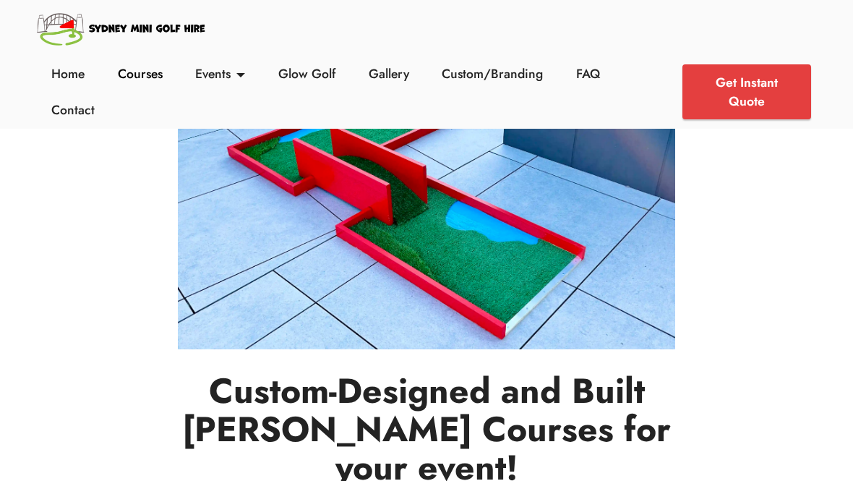
click at [133, 72] on link "Courses" at bounding box center [139, 73] width 53 height 19
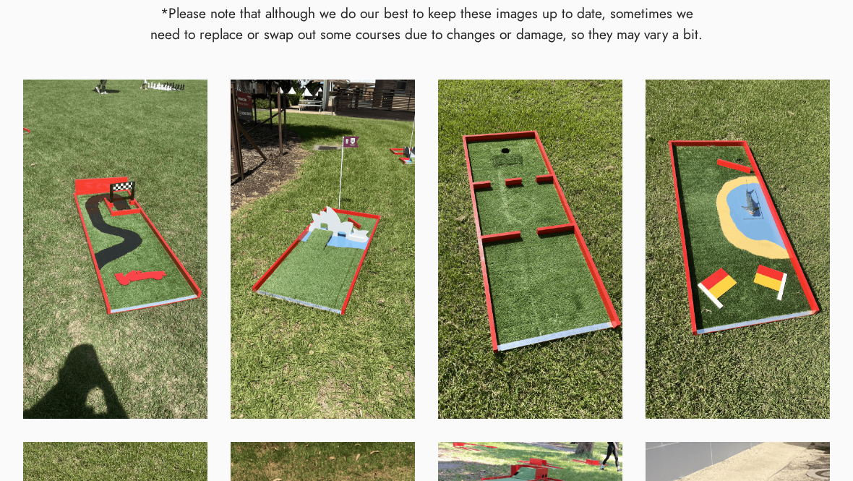
scroll to position [877, 0]
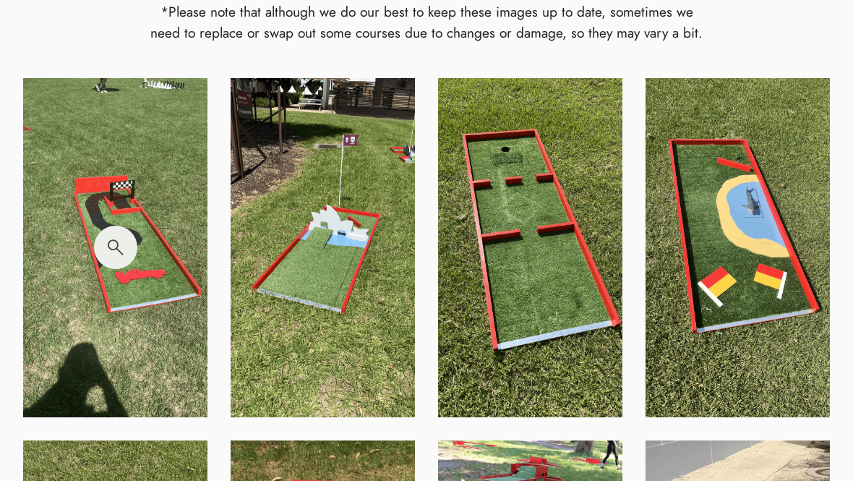
click at [142, 256] on img at bounding box center [115, 247] width 184 height 339
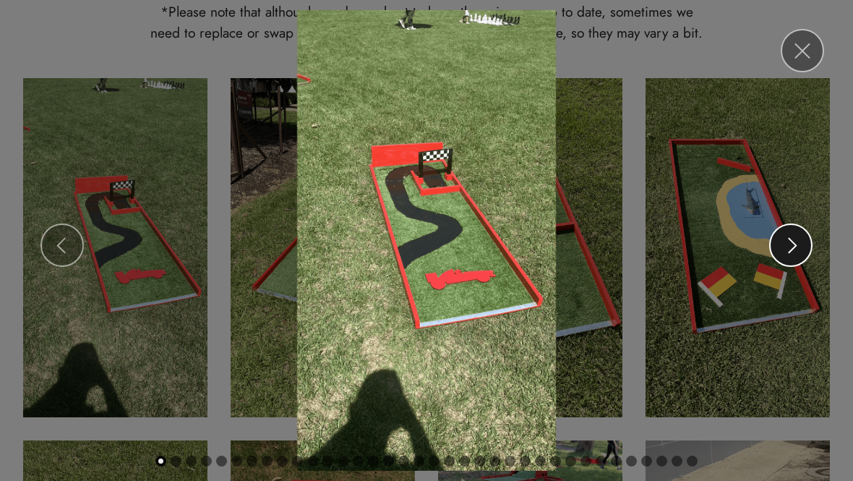
click at [789, 244] on span at bounding box center [793, 245] width 16 height 16
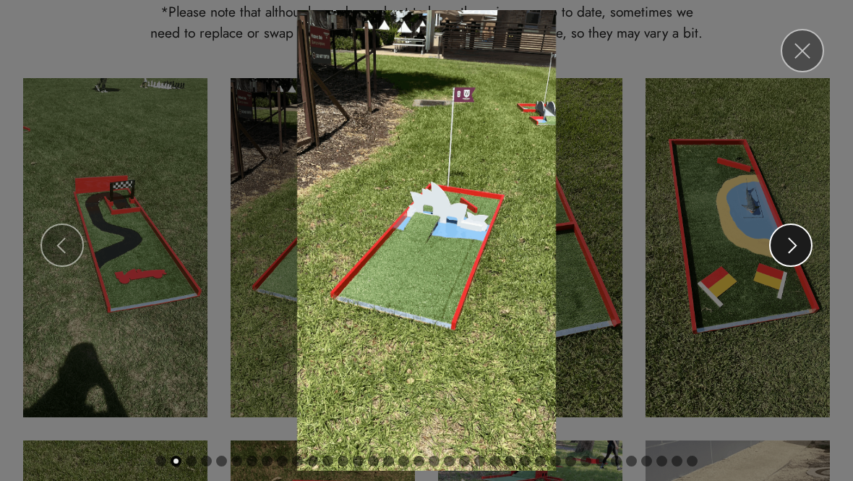
click at [789, 244] on span at bounding box center [793, 245] width 16 height 16
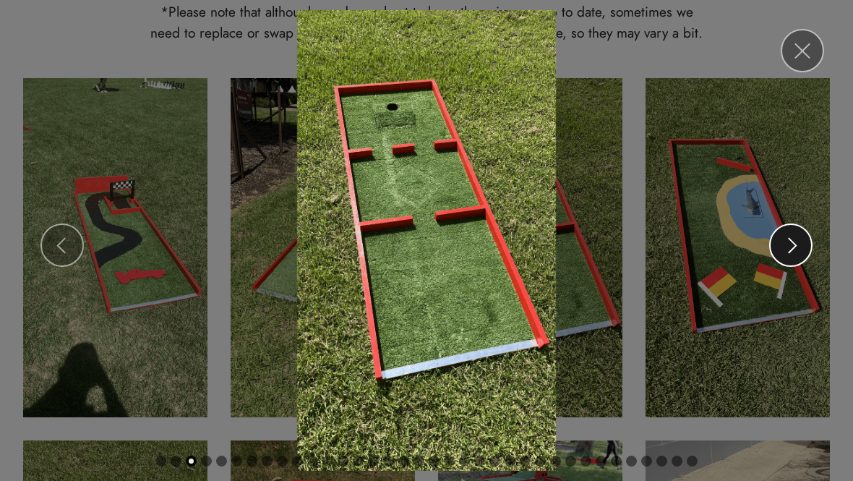
click at [789, 244] on span at bounding box center [793, 245] width 16 height 16
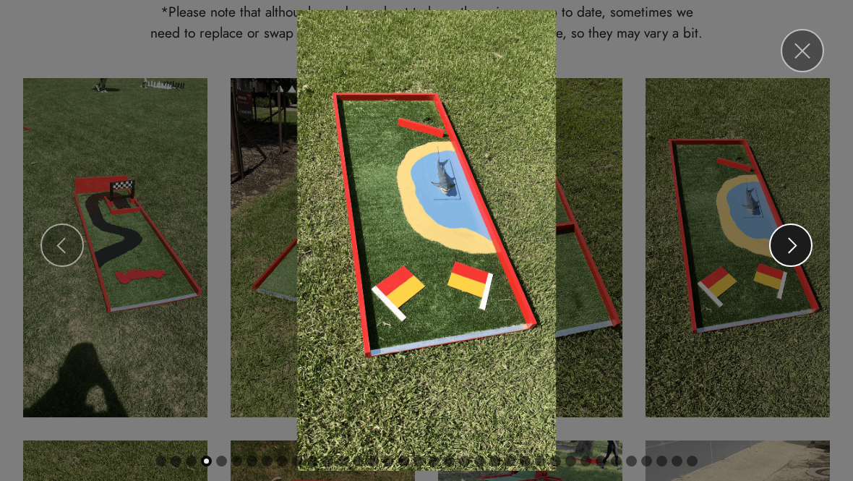
click at [794, 241] on span at bounding box center [793, 245] width 16 height 16
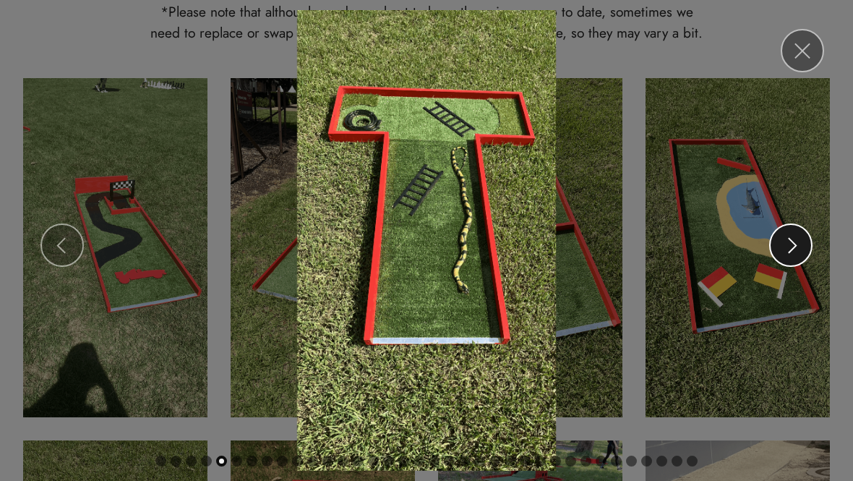
click at [794, 241] on span at bounding box center [793, 245] width 16 height 16
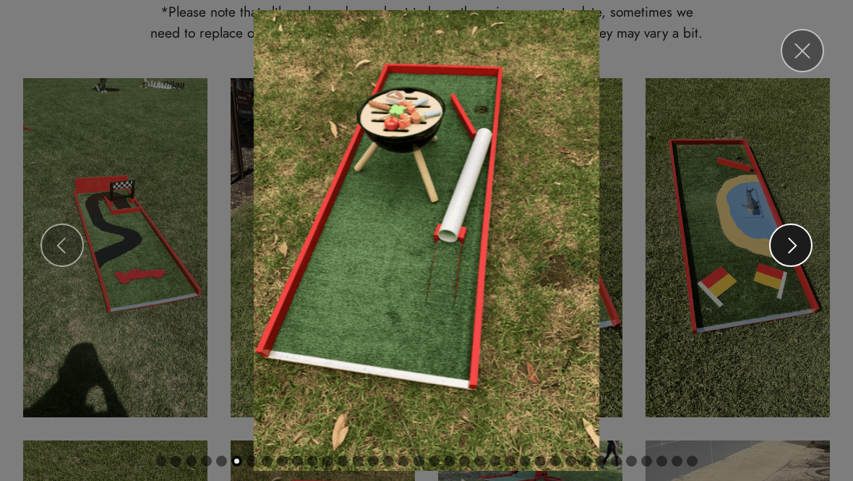
click at [793, 241] on span at bounding box center [793, 245] width 16 height 16
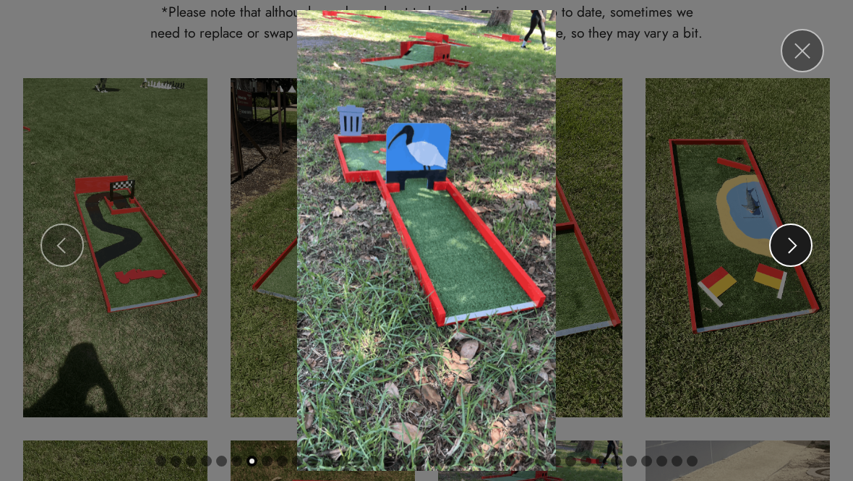
click at [793, 241] on span at bounding box center [793, 245] width 16 height 16
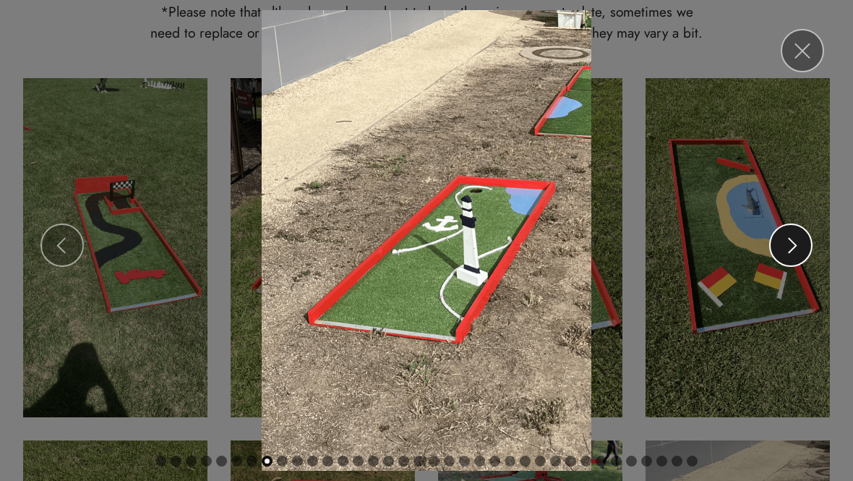
click at [793, 241] on span at bounding box center [793, 245] width 16 height 16
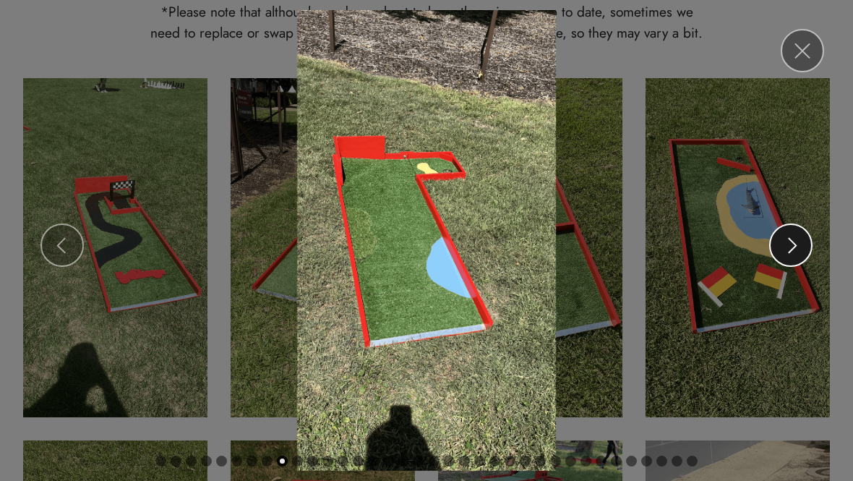
click at [793, 241] on span at bounding box center [793, 245] width 16 height 16
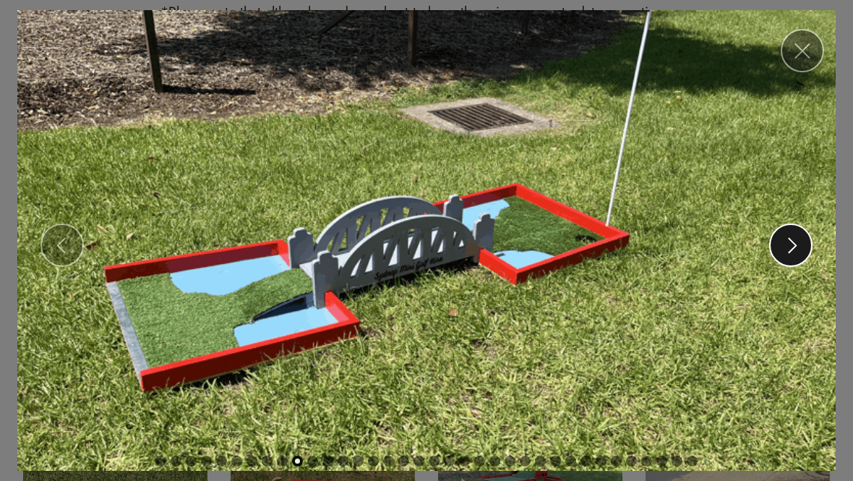
click at [793, 241] on span at bounding box center [793, 245] width 16 height 16
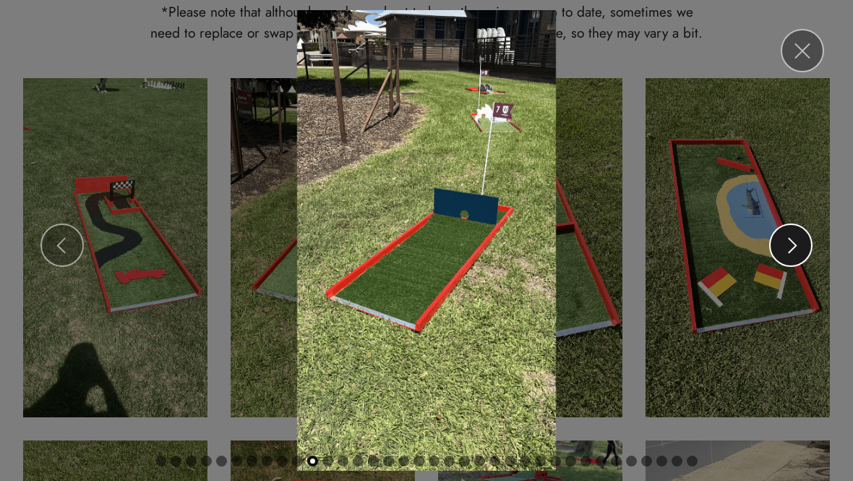
click at [793, 241] on span at bounding box center [793, 245] width 16 height 16
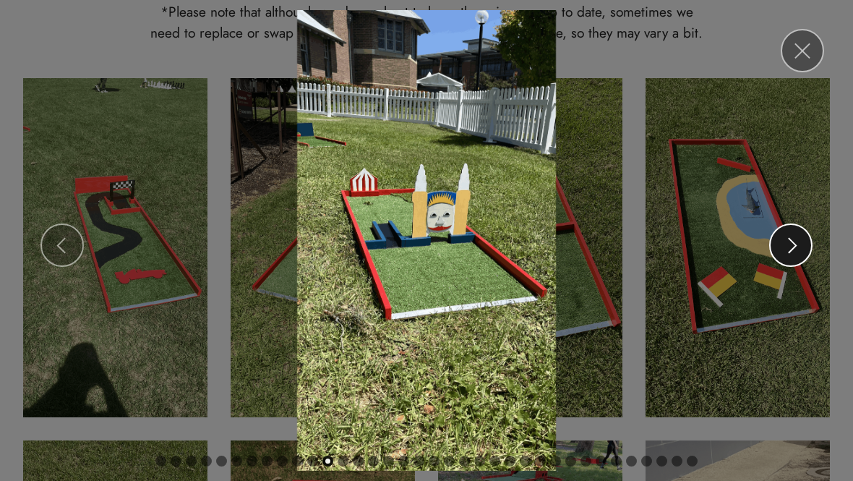
click at [793, 241] on span at bounding box center [793, 245] width 16 height 16
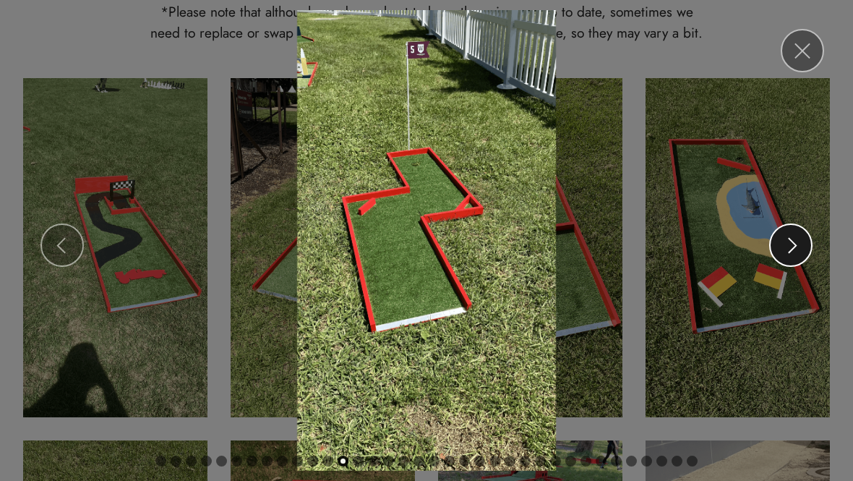
click at [793, 241] on span at bounding box center [793, 245] width 16 height 16
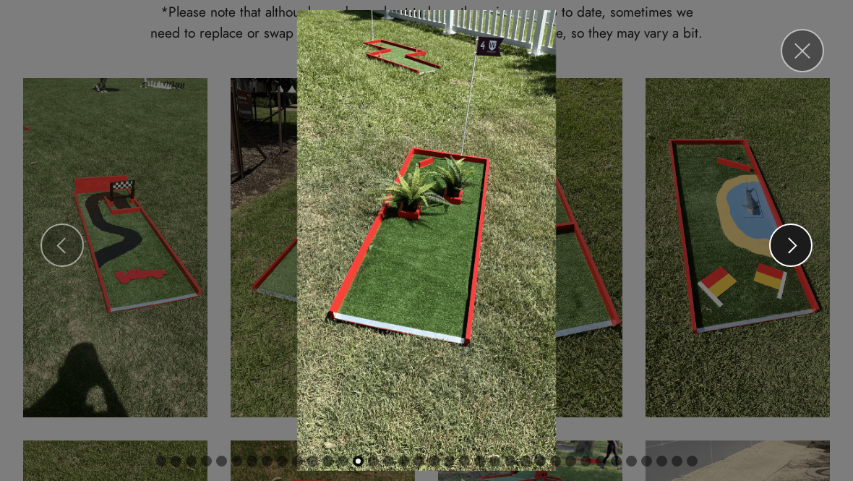
click at [793, 241] on span at bounding box center [793, 245] width 16 height 16
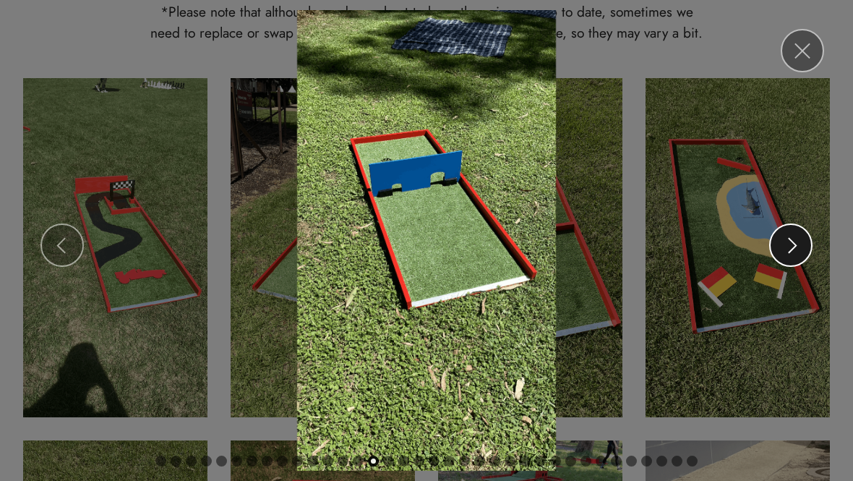
click at [793, 241] on span at bounding box center [793, 245] width 16 height 16
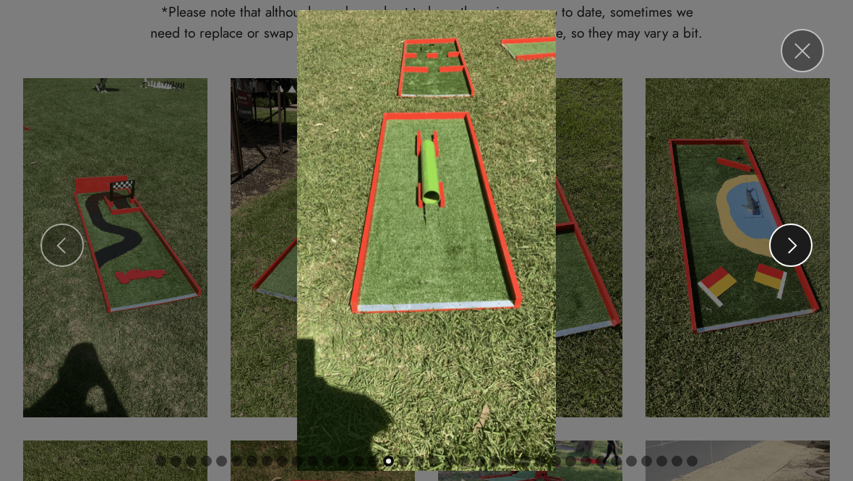
click at [793, 241] on span at bounding box center [793, 245] width 16 height 16
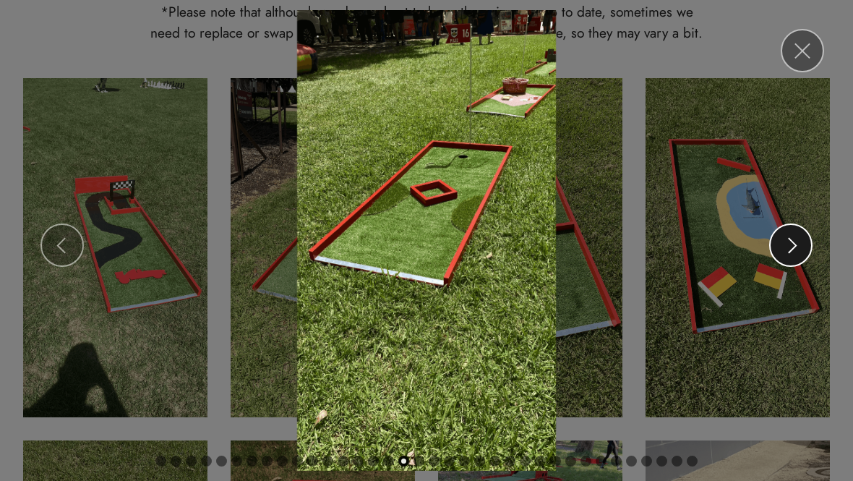
click at [793, 241] on span at bounding box center [793, 245] width 16 height 16
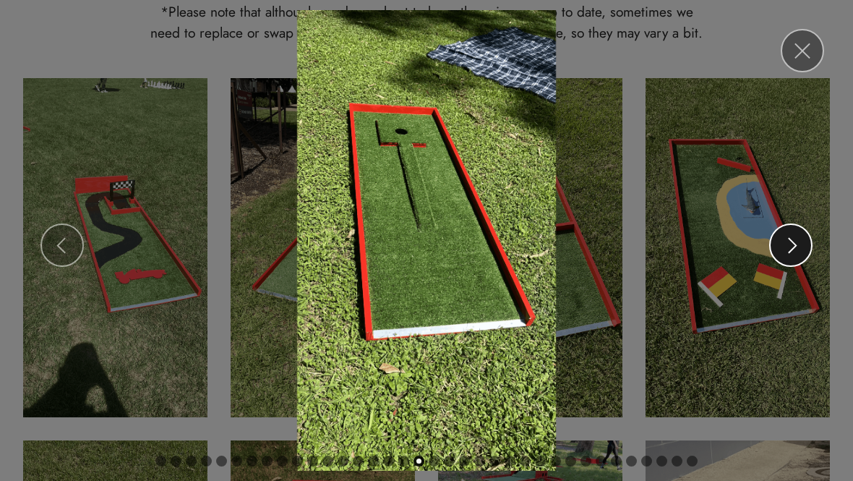
click at [793, 241] on span at bounding box center [793, 245] width 16 height 16
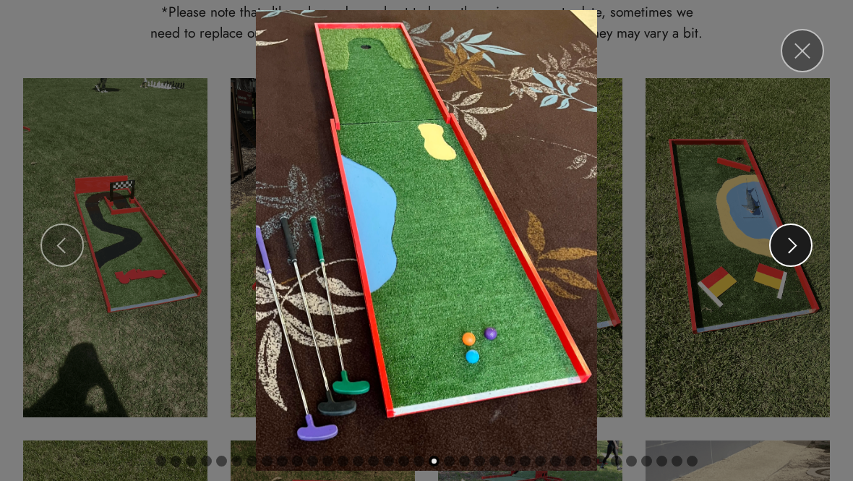
click at [793, 241] on span at bounding box center [793, 245] width 16 height 16
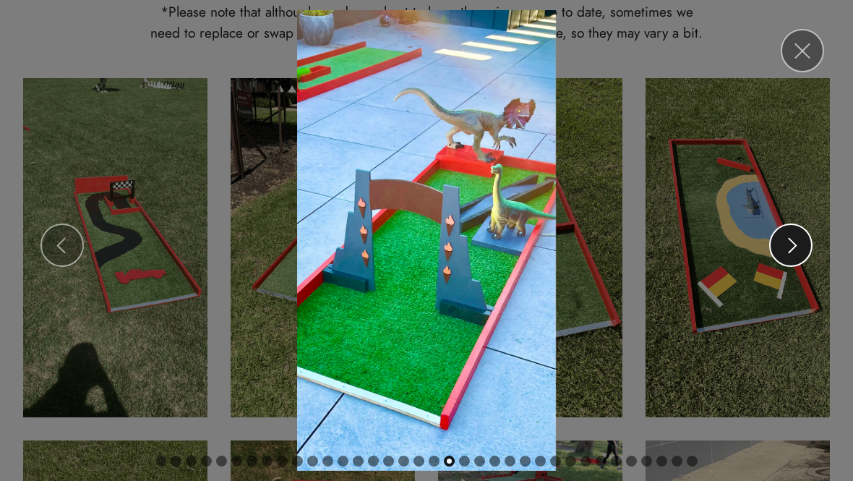
click at [793, 241] on span at bounding box center [793, 245] width 16 height 16
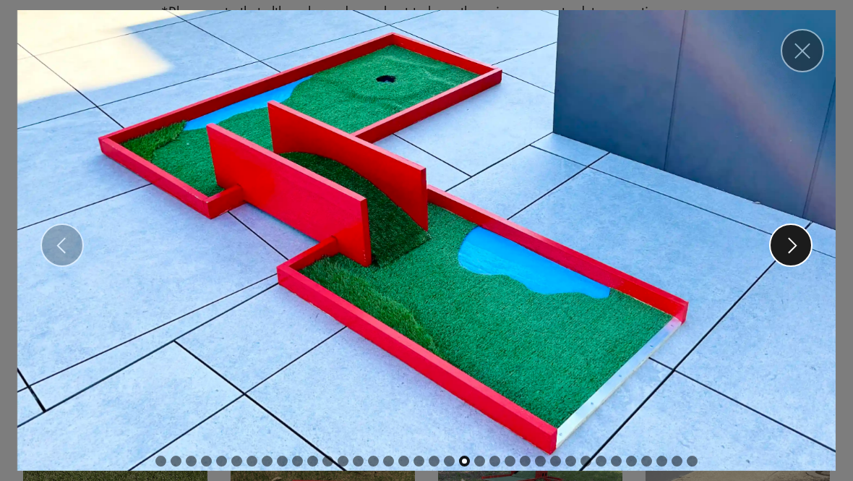
click at [793, 241] on span at bounding box center [793, 245] width 16 height 16
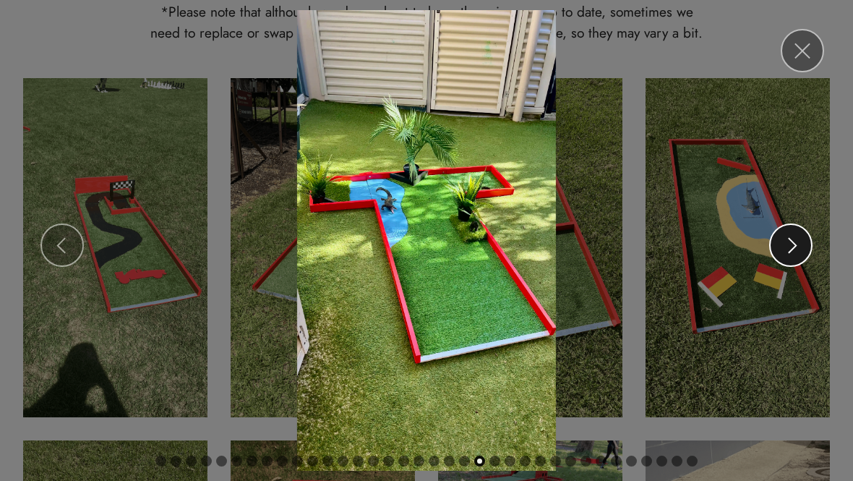
click at [793, 241] on span at bounding box center [793, 245] width 16 height 16
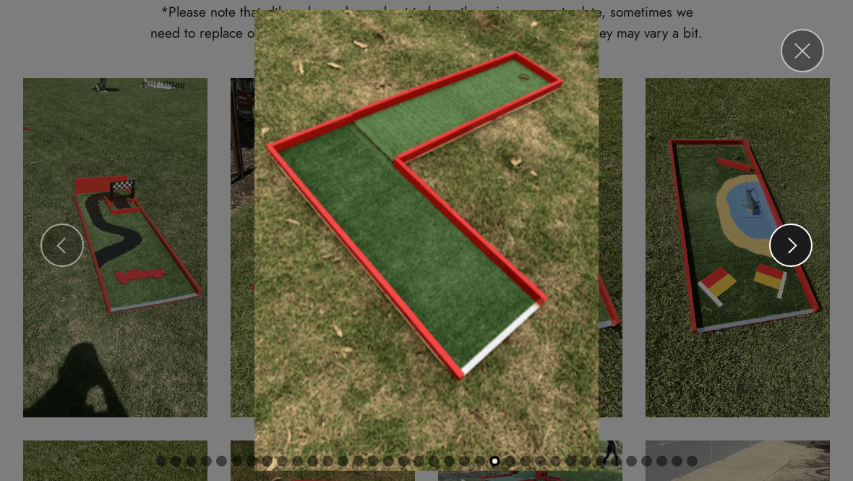
click at [793, 241] on span at bounding box center [793, 245] width 16 height 16
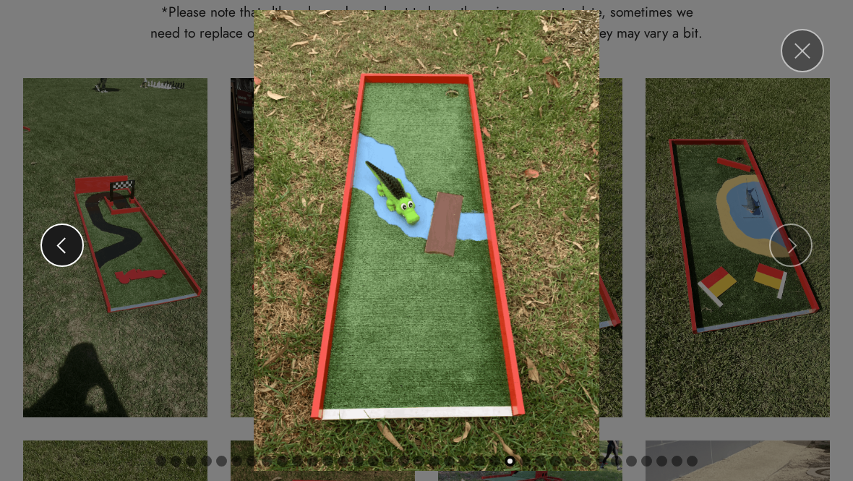
click at [50, 239] on link "Previous" at bounding box center [61, 244] width 43 height 43
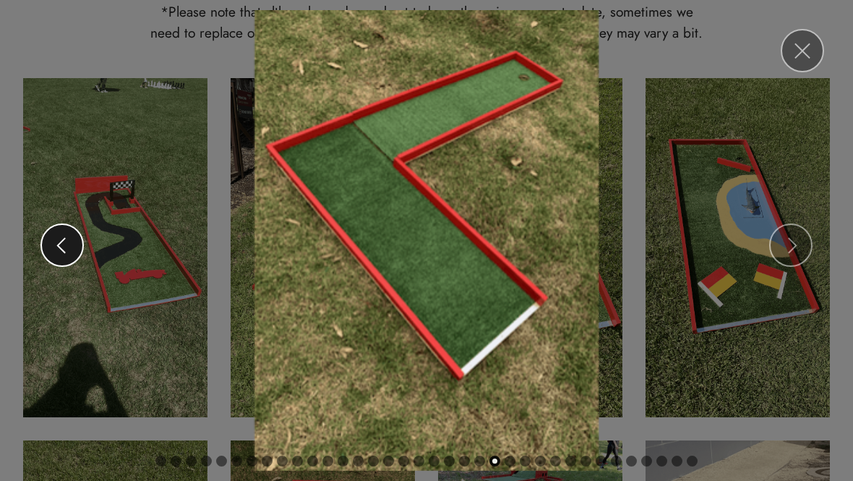
click at [50, 239] on link "Previous" at bounding box center [61, 244] width 43 height 43
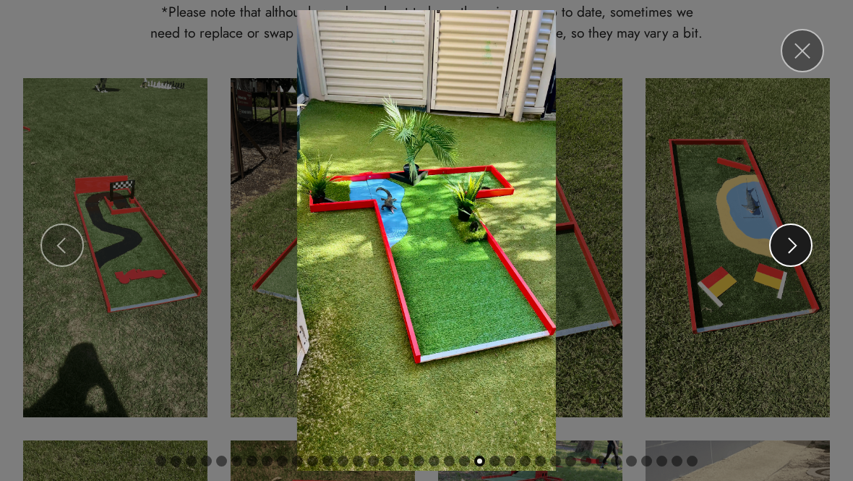
click at [789, 243] on span at bounding box center [793, 245] width 16 height 16
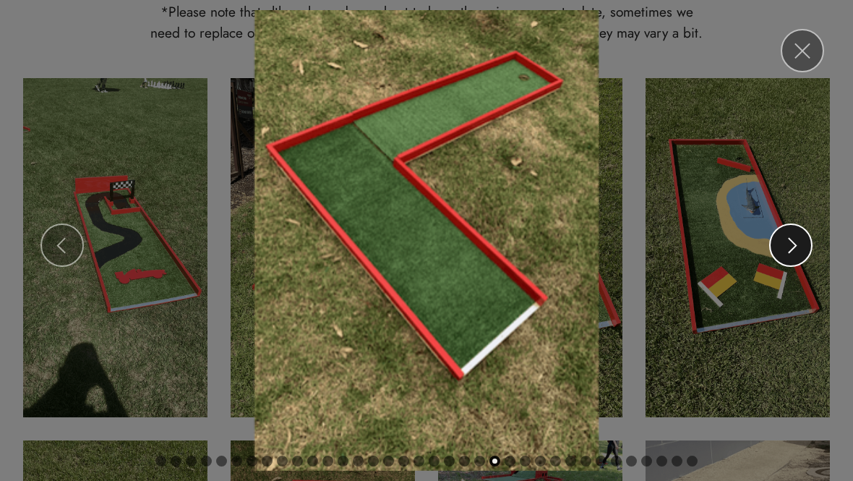
click at [789, 243] on span at bounding box center [793, 245] width 16 height 16
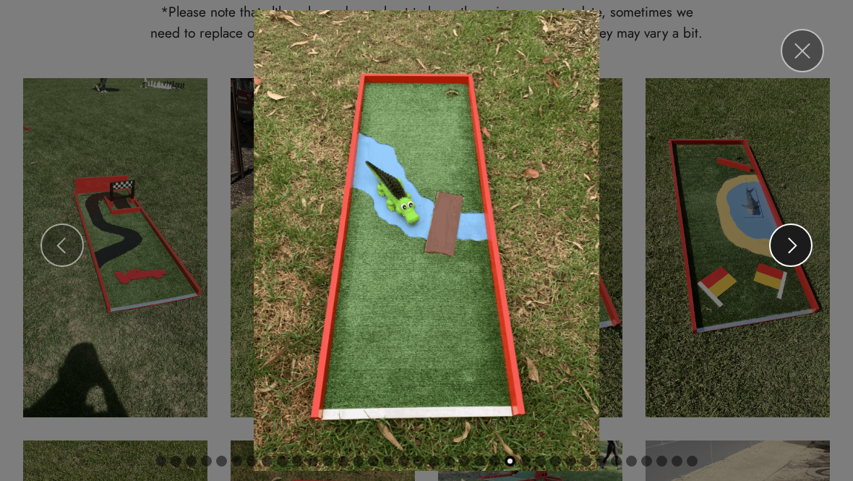
click at [789, 243] on span at bounding box center [793, 245] width 16 height 16
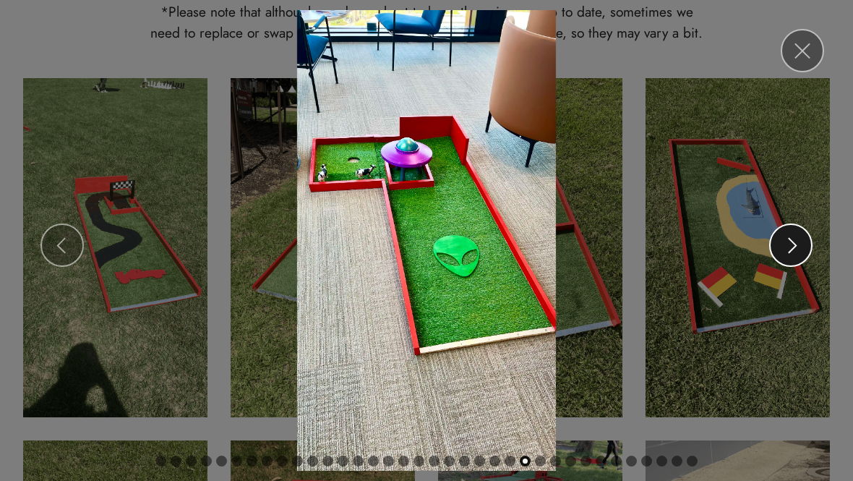
click at [789, 243] on span at bounding box center [793, 245] width 16 height 16
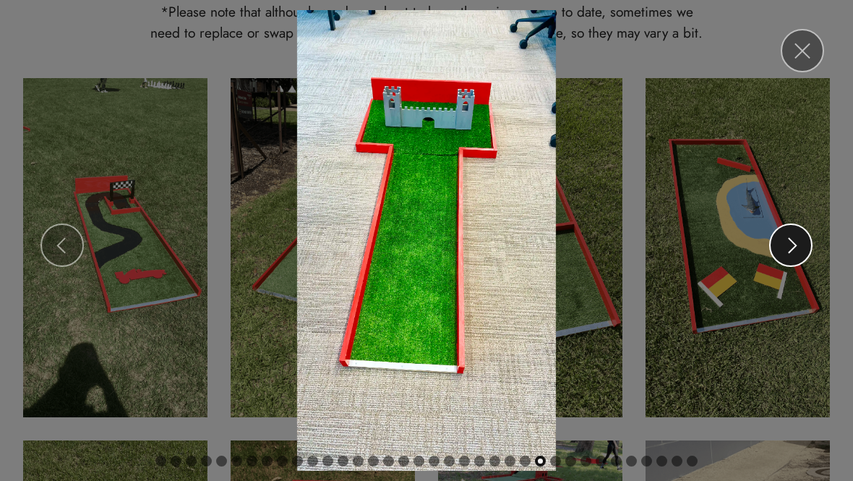
click at [789, 243] on span at bounding box center [793, 245] width 16 height 16
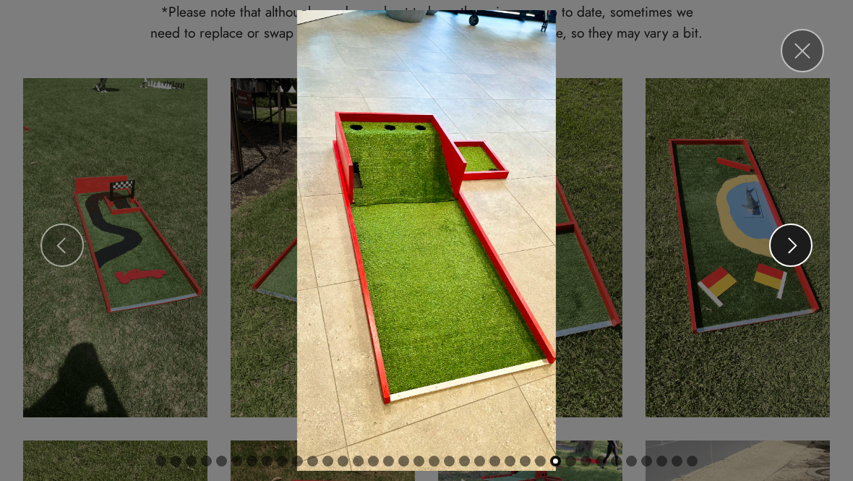
click at [789, 243] on span at bounding box center [793, 245] width 16 height 16
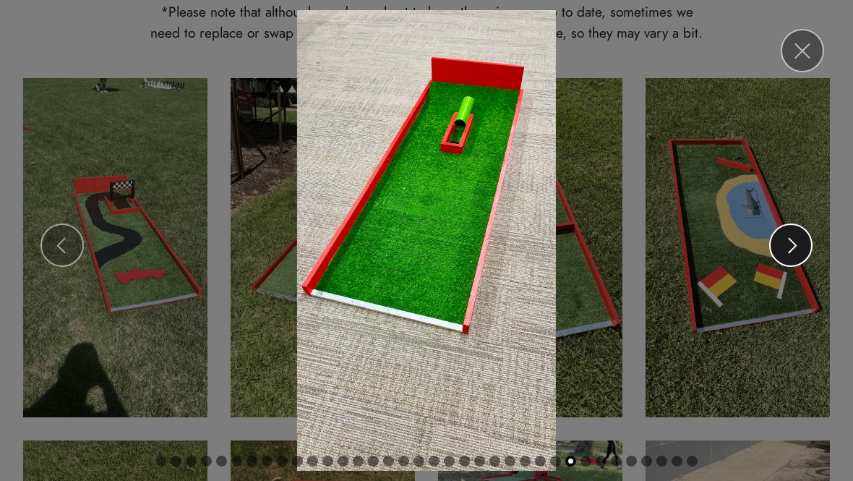
click at [789, 243] on span at bounding box center [793, 245] width 16 height 16
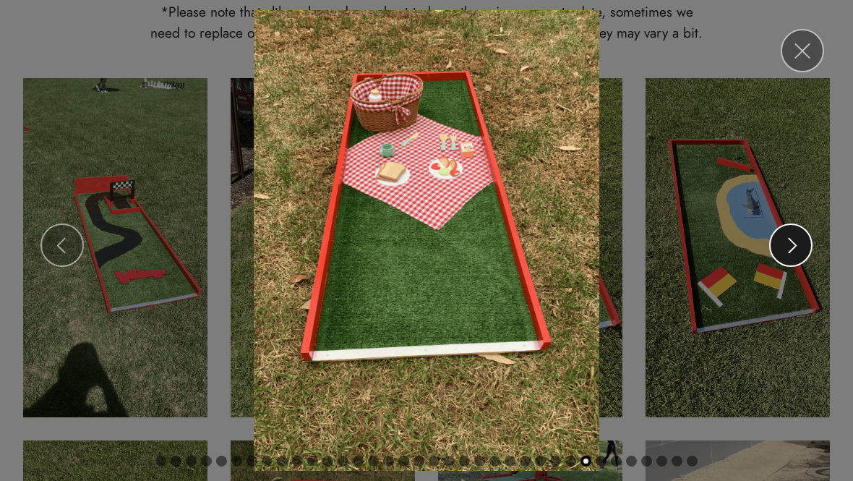
click at [789, 243] on span at bounding box center [793, 245] width 16 height 16
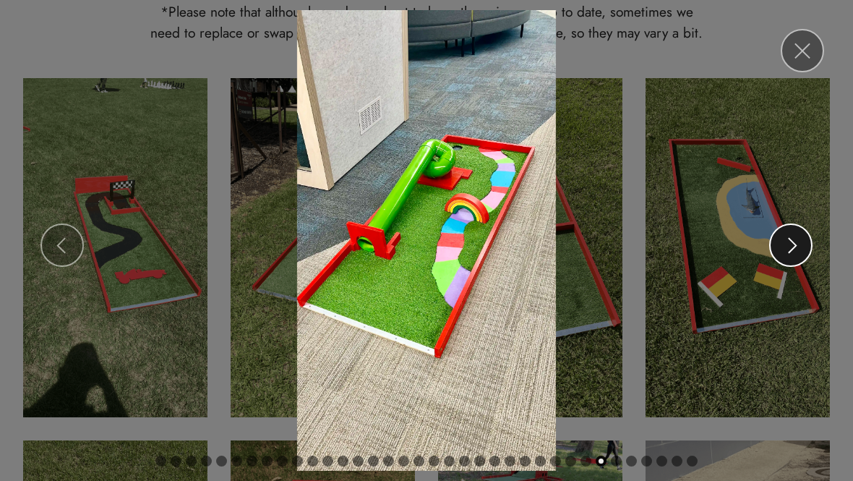
click at [789, 243] on span at bounding box center [793, 245] width 16 height 16
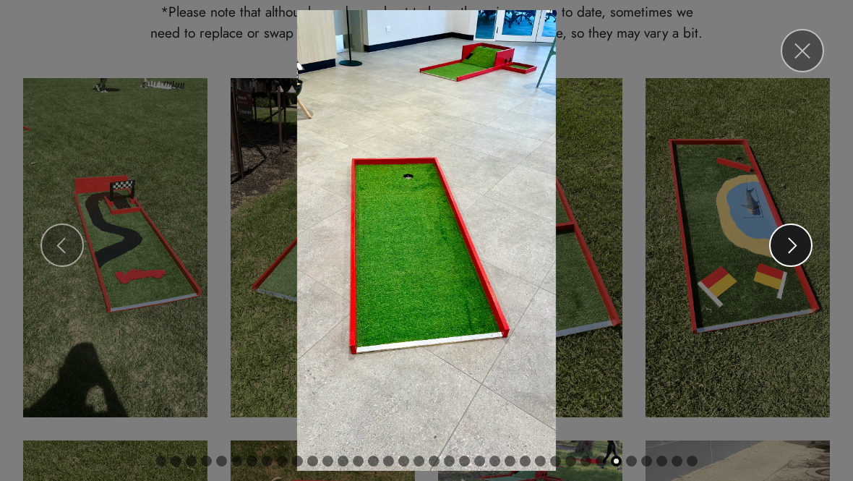
click at [789, 243] on span at bounding box center [793, 245] width 16 height 16
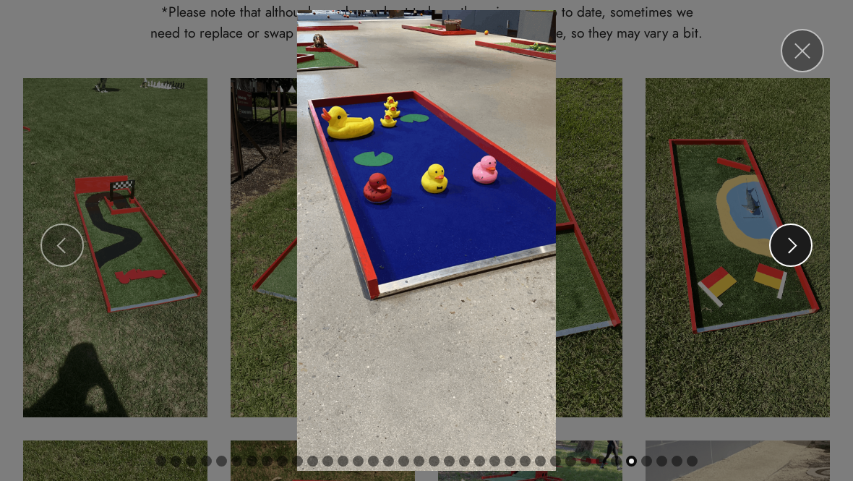
click at [789, 243] on span at bounding box center [793, 245] width 16 height 16
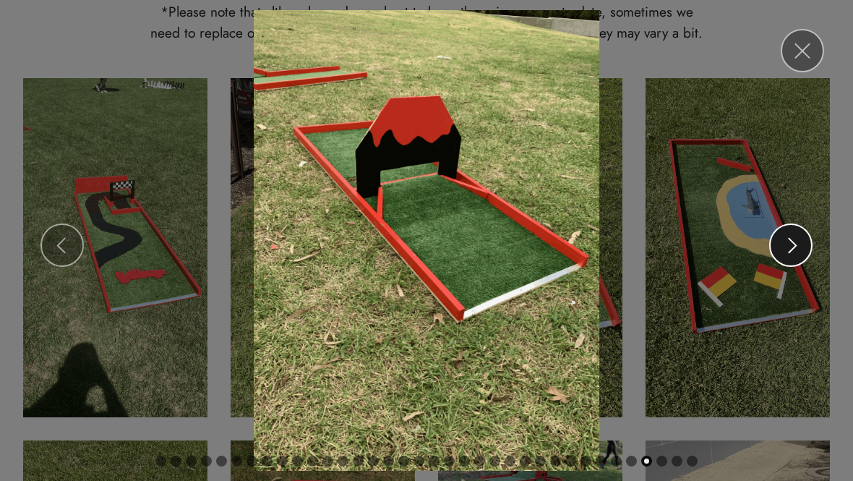
click at [789, 243] on span at bounding box center [793, 245] width 16 height 16
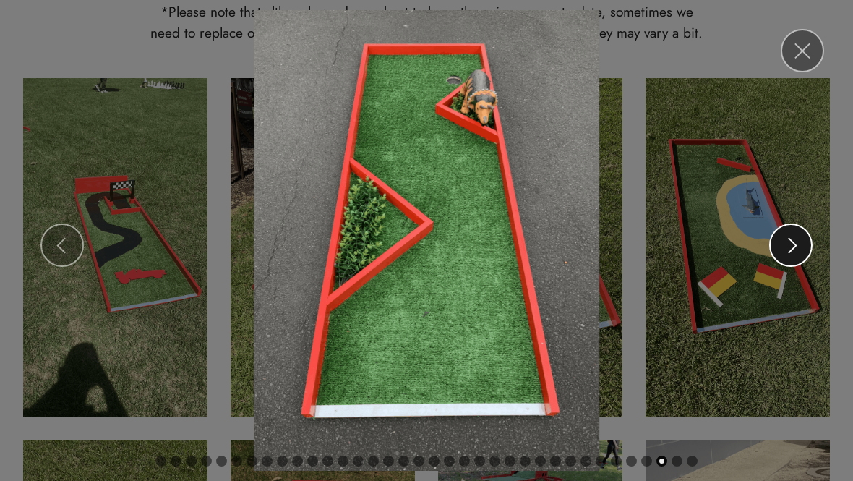
click at [789, 243] on span at bounding box center [793, 245] width 16 height 16
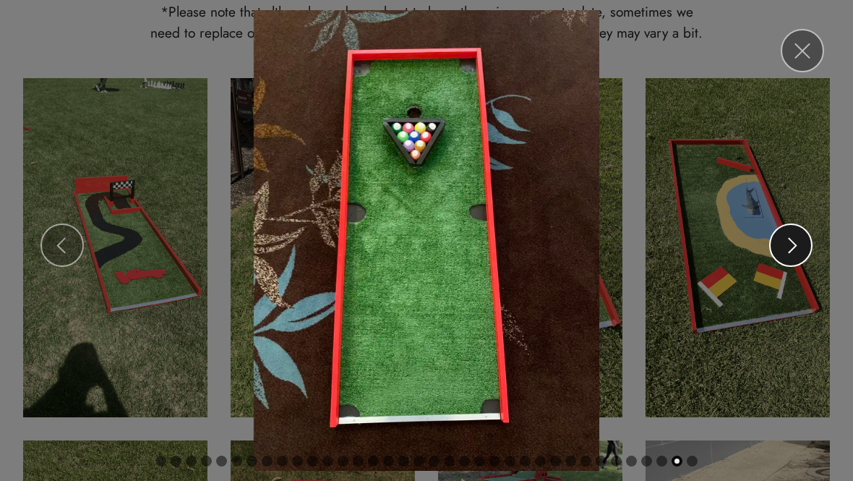
click at [789, 243] on span at bounding box center [793, 245] width 16 height 16
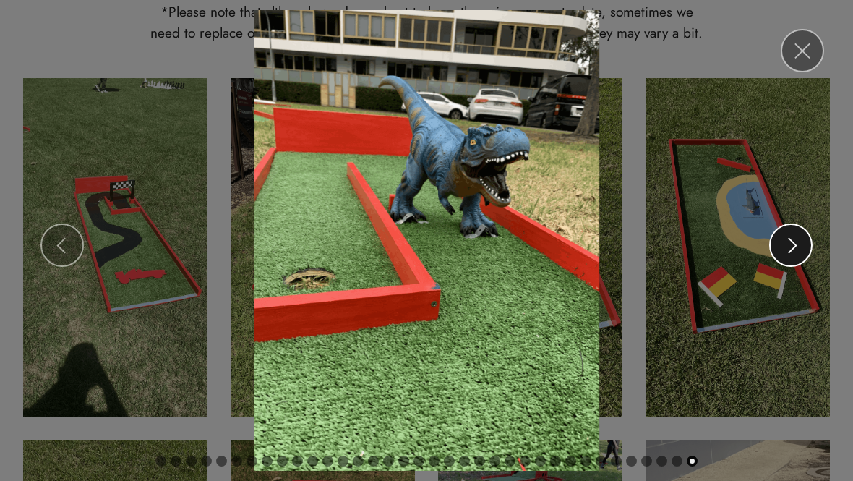
click at [789, 243] on span at bounding box center [793, 245] width 16 height 16
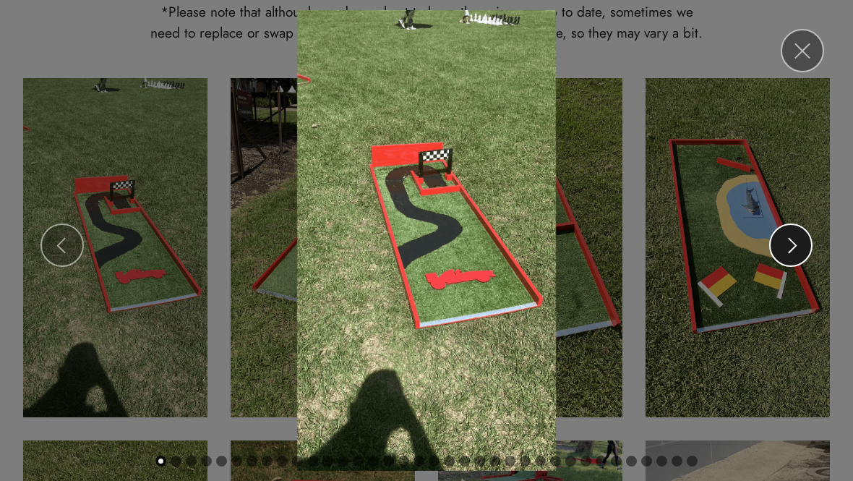
click at [789, 243] on span at bounding box center [793, 245] width 16 height 16
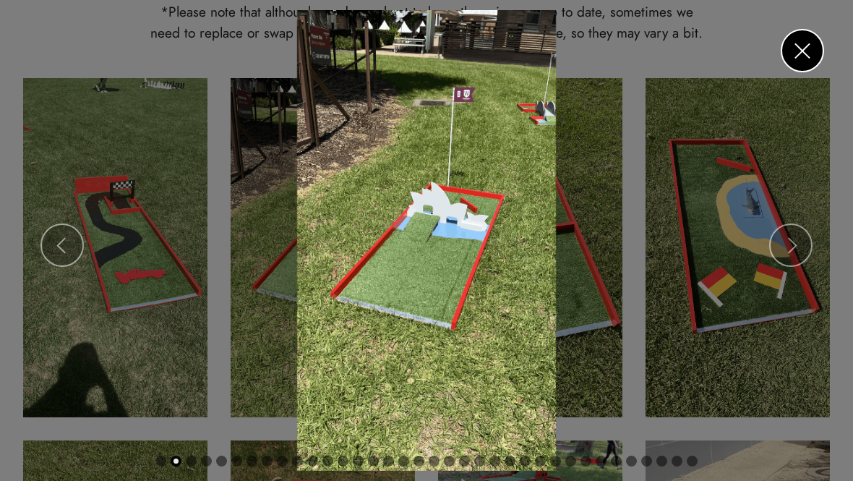
click at [797, 52] on link "Close" at bounding box center [802, 50] width 43 height 43
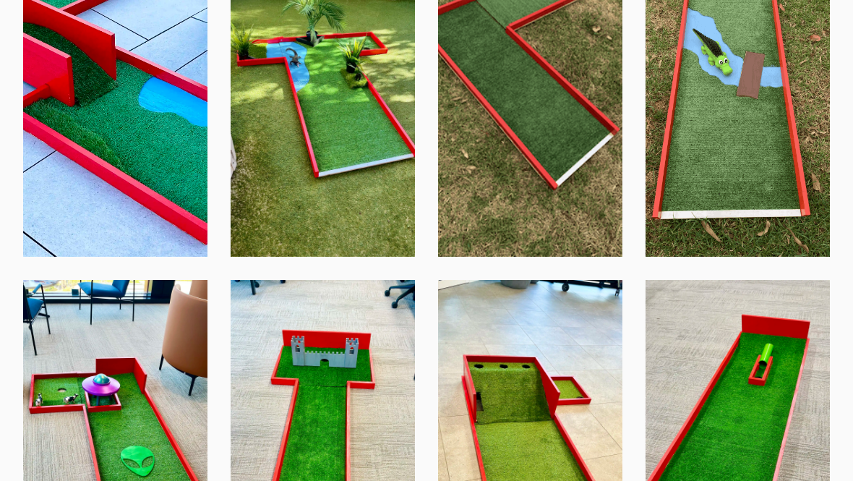
scroll to position [2856, 0]
